Goal: Navigation & Orientation: Find specific page/section

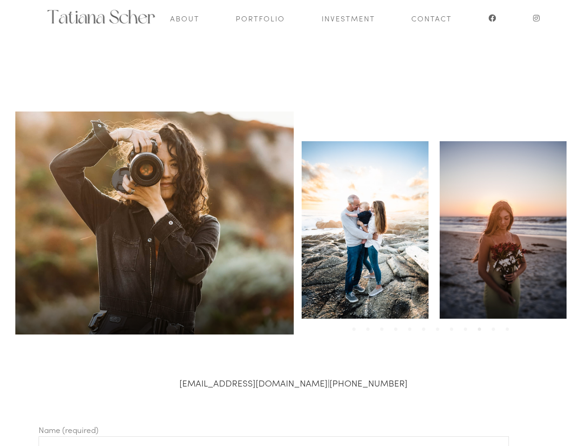
click at [294, 223] on div "1 2 3 4 5 6 7 8 9 10 11 12" at bounding box center [433, 229] width 278 height 181
click at [433, 230] on div at bounding box center [502, 229] width 138 height 181
click at [356, 325] on li "1" at bounding box center [355, 324] width 9 height 9
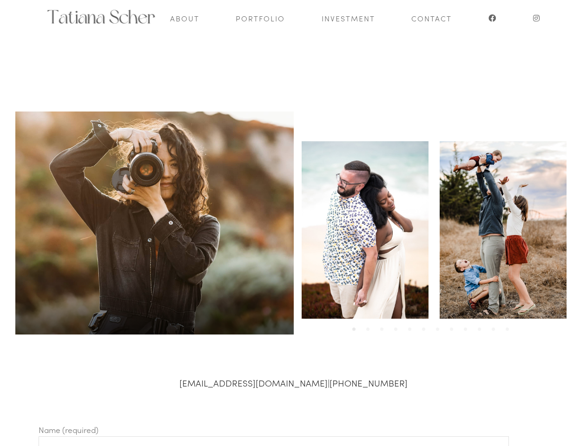
click at [370, 325] on li "2" at bounding box center [369, 324] width 9 height 9
click at [384, 325] on li "3" at bounding box center [383, 324] width 9 height 9
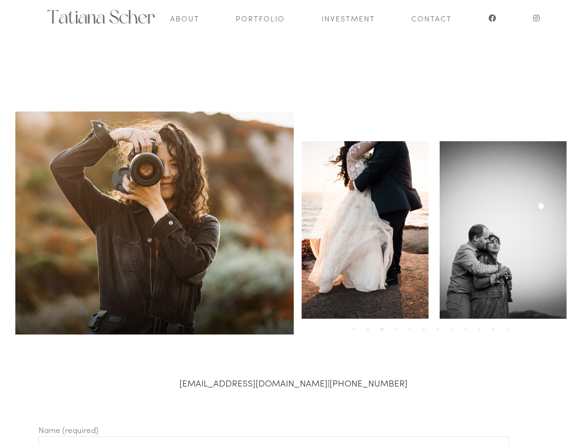
click at [398, 325] on li "4" at bounding box center [397, 324] width 9 height 9
click at [412, 325] on li "5" at bounding box center [411, 324] width 9 height 9
click at [426, 325] on li "6" at bounding box center [425, 324] width 9 height 9
click at [440, 325] on li "7" at bounding box center [439, 324] width 9 height 9
